Goal: Navigation & Orientation: Understand site structure

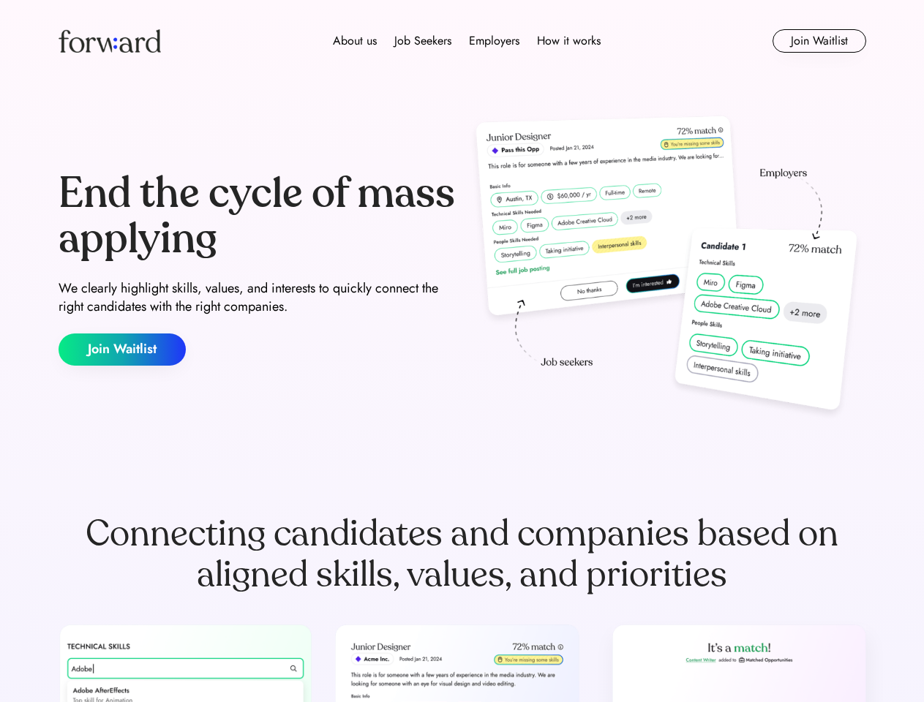
click at [462, 351] on div "End the cycle of mass applying We clearly highlight skills, values, and interes…" at bounding box center [463, 268] width 808 height 315
click at [462, 41] on div "About us Job Seekers Employers How it works" at bounding box center [466, 41] width 576 height 18
click at [110, 41] on img at bounding box center [110, 40] width 102 height 23
click at [467, 41] on div "About us Job Seekers Employers How it works" at bounding box center [466, 41] width 576 height 18
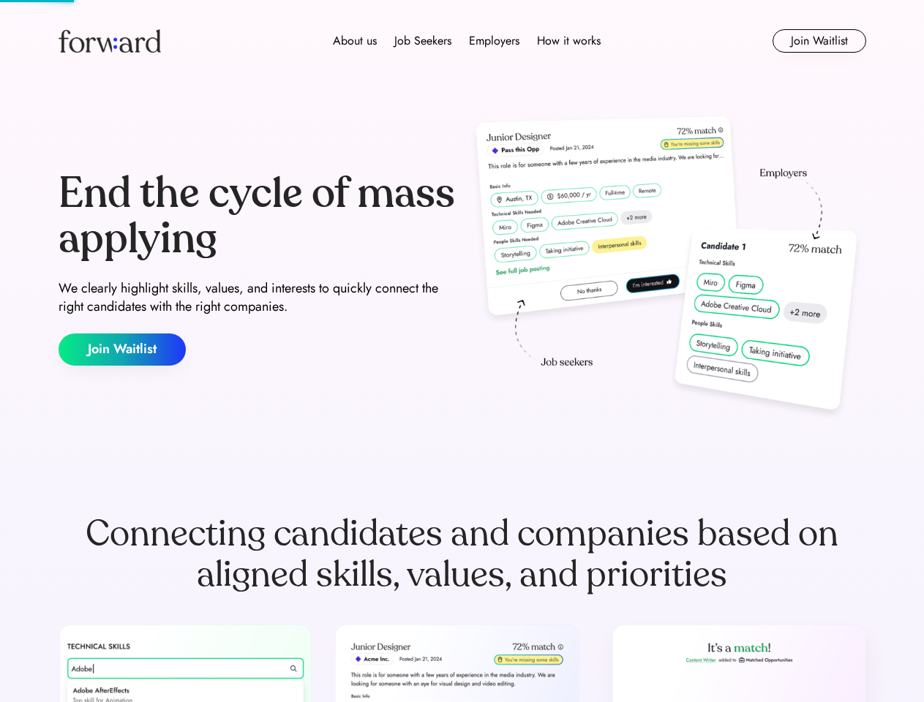
click at [355, 41] on div "About us" at bounding box center [355, 41] width 44 height 18
click at [423, 41] on div "Job Seekers" at bounding box center [422, 41] width 57 height 18
click at [494, 41] on div "Employers" at bounding box center [494, 41] width 50 height 18
click at [568, 41] on div "How it works" at bounding box center [569, 41] width 64 height 18
